Goal: Entertainment & Leisure: Browse casually

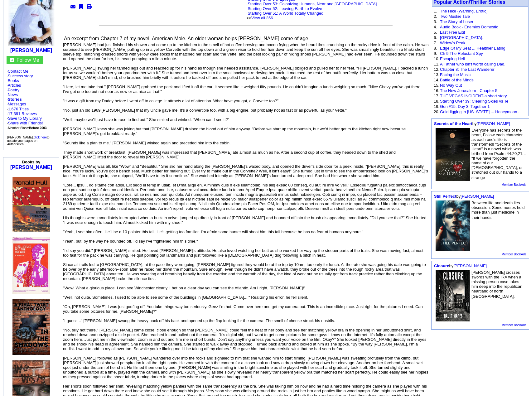
scroll to position [94, 0]
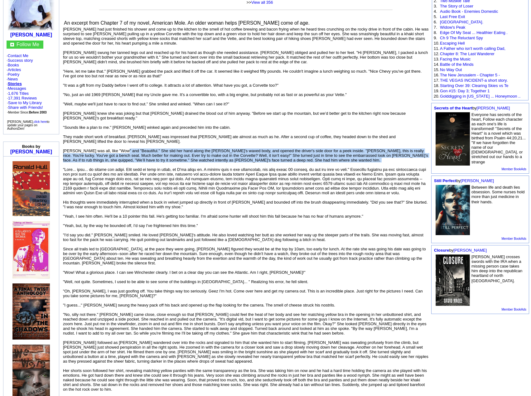
drag, startPoint x: 120, startPoint y: 142, endPoint x: 123, endPoint y: 154, distance: 11.9
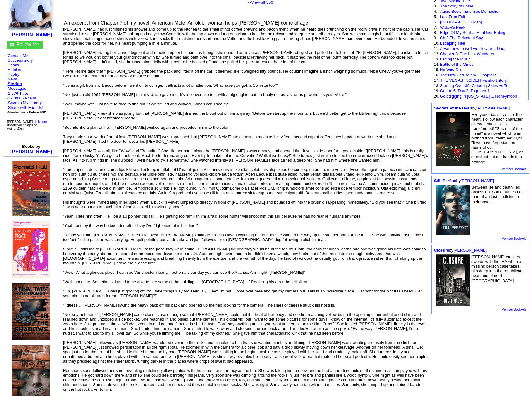
scroll to position [125, 0]
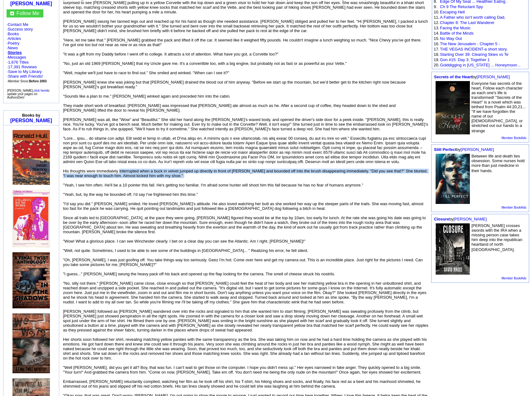
drag, startPoint x: 119, startPoint y: 162, endPoint x: 120, endPoint y: 173, distance: 10.6
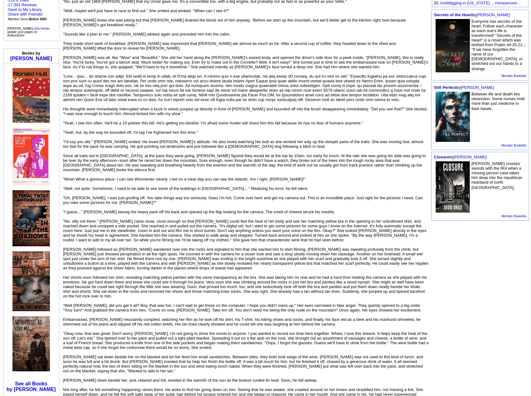
scroll to position [187, 0]
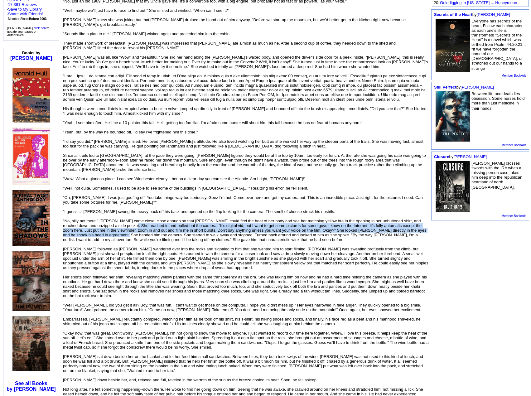
drag, startPoint x: 122, startPoint y: 209, endPoint x: 121, endPoint y: 219, distance: 10.5
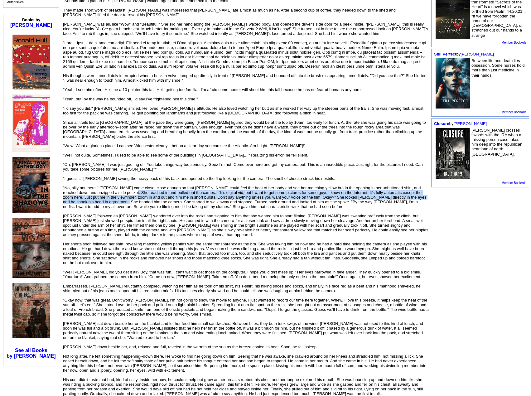
scroll to position [249, 0]
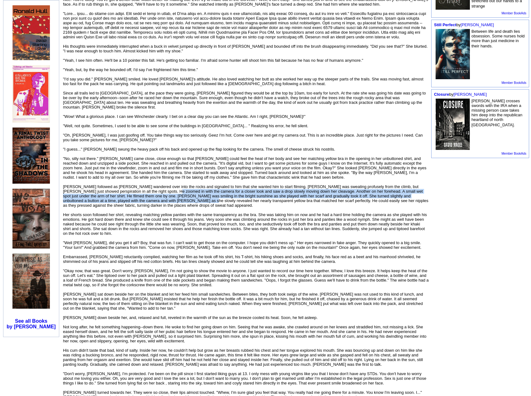
drag, startPoint x: 145, startPoint y: 179, endPoint x: 146, endPoint y: 188, distance: 9.4
click at [146, 188] on font "[PERSON_NAME] had just finished his shower and come up to the kitchen to the sm…" at bounding box center [246, 397] width 366 height 1052
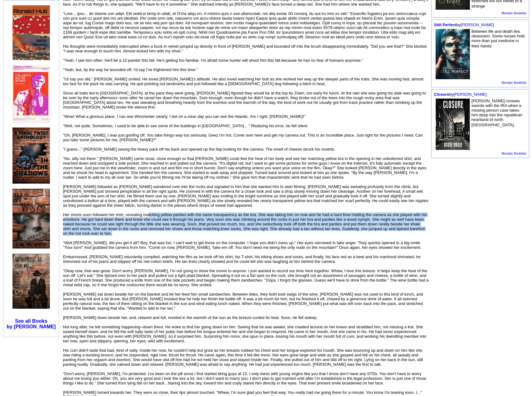
drag, startPoint x: 149, startPoint y: 200, endPoint x: 146, endPoint y: 218, distance: 17.7
click at [146, 218] on div "An excerpt from Chapter 7 of my novel, American Mole. An older woman helps [PER…" at bounding box center [246, 390] width 366 height 1066
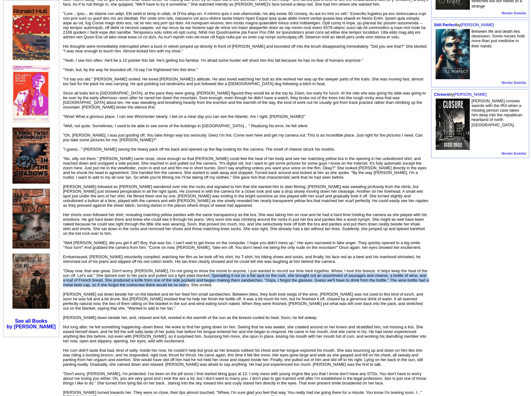
drag, startPoint x: 200, startPoint y: 260, endPoint x: 189, endPoint y: 269, distance: 13.8
click at [189, 269] on font "[PERSON_NAME] had just finished his shower and come up to the kitchen to the sm…" at bounding box center [246, 397] width 366 height 1052
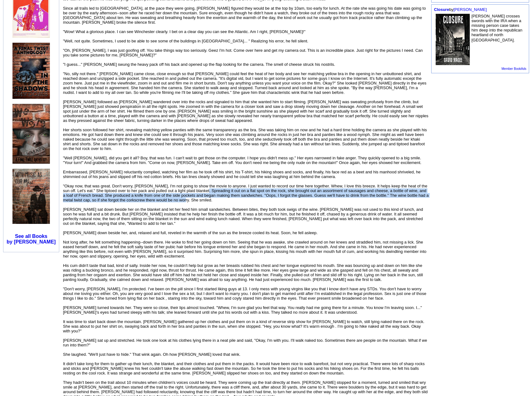
scroll to position [343, 0]
